Goal: Task Accomplishment & Management: Use online tool/utility

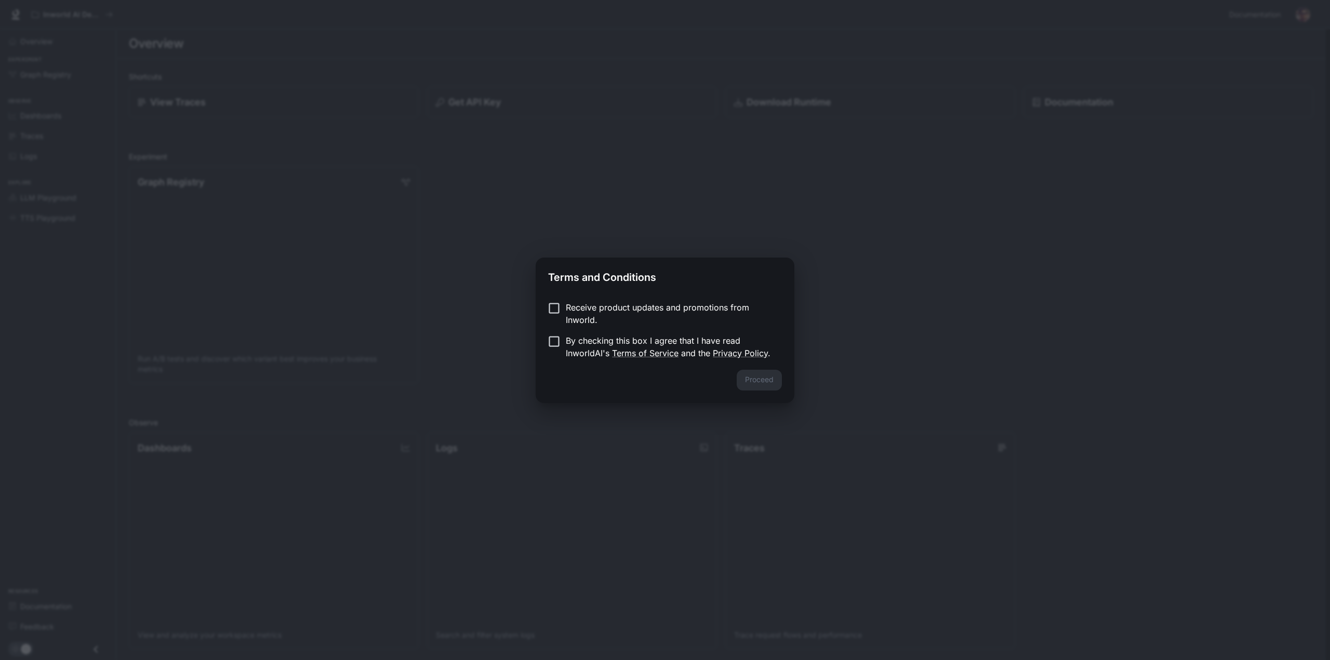
click at [611, 305] on p "Receive product updates and promotions from Inworld." at bounding box center [670, 313] width 208 height 25
click at [781, 378] on button "Proceed" at bounding box center [759, 380] width 45 height 21
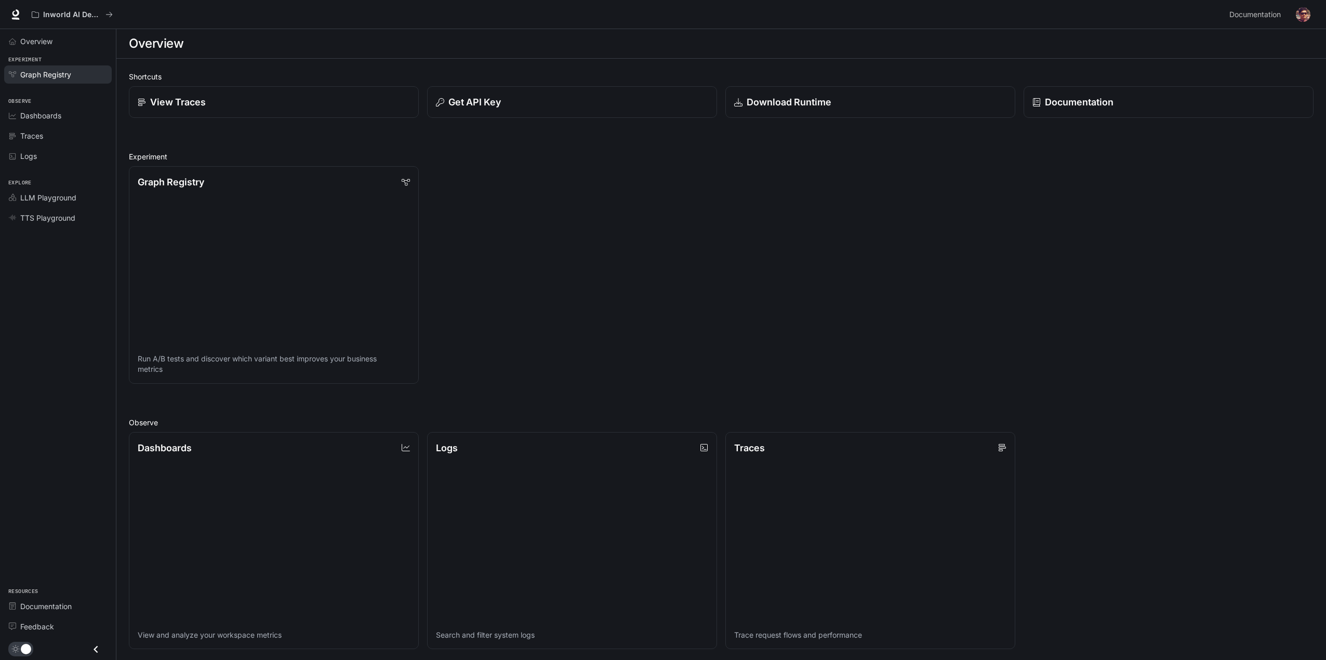
click at [55, 73] on span "Graph Registry" at bounding box center [45, 74] width 51 height 11
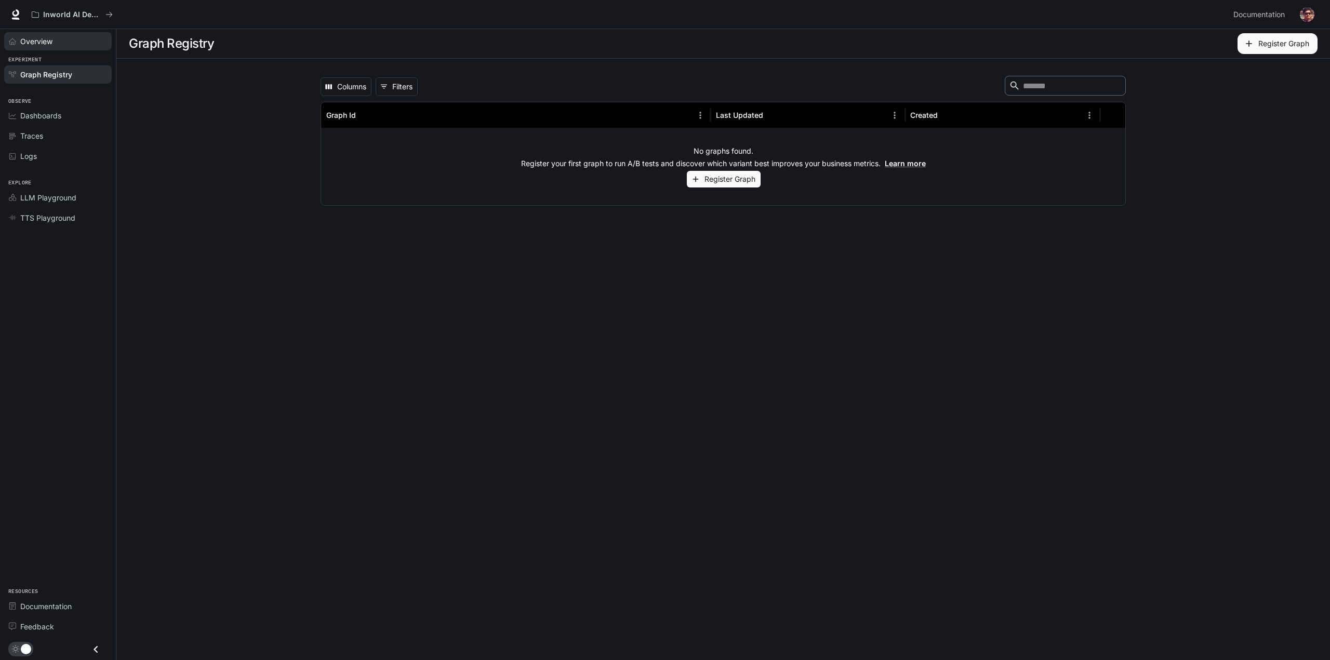
click at [43, 38] on span "Overview" at bounding box center [36, 41] width 32 height 11
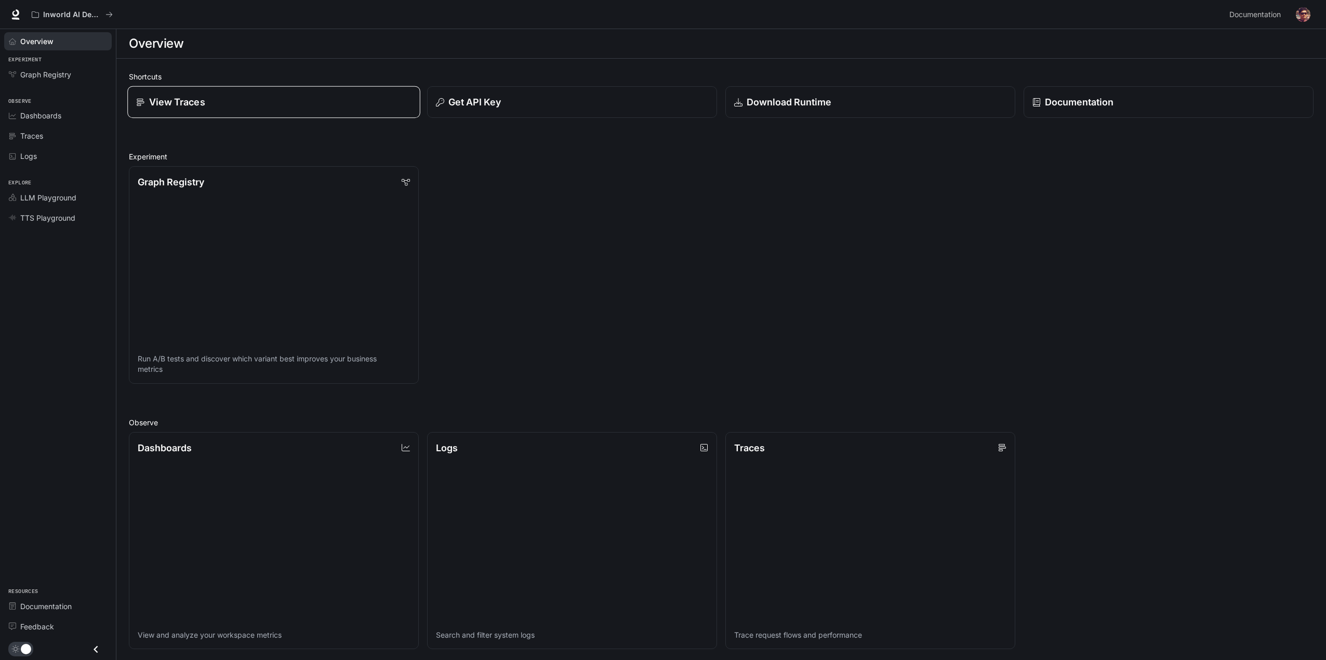
click at [325, 102] on div "View Traces" at bounding box center [273, 102] width 275 height 14
